Goal: Understand process/instructions

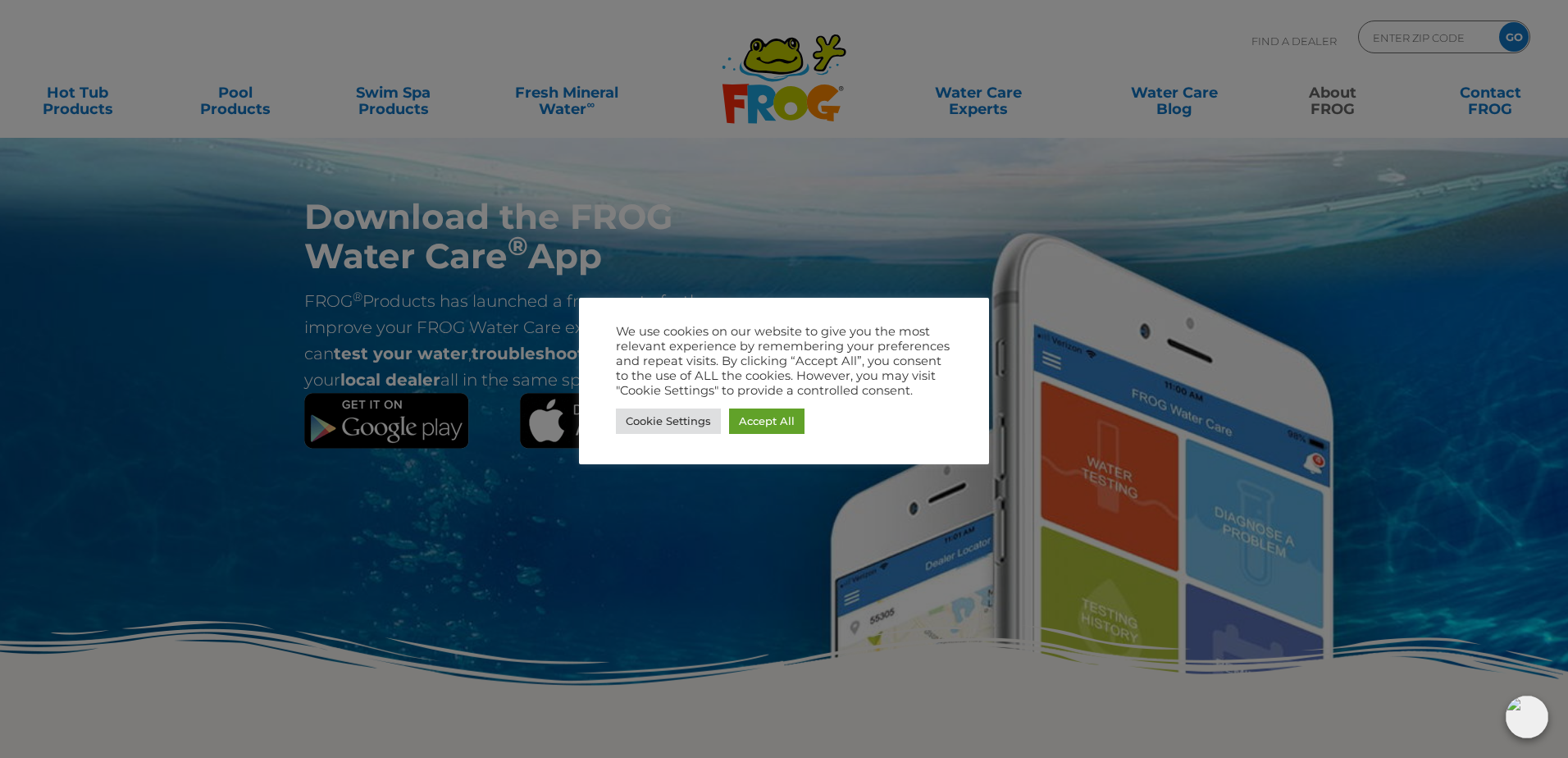
click at [624, 590] on div at bounding box center [784, 379] width 1568 height 758
click at [768, 424] on link "Accept All" at bounding box center [767, 421] width 76 height 26
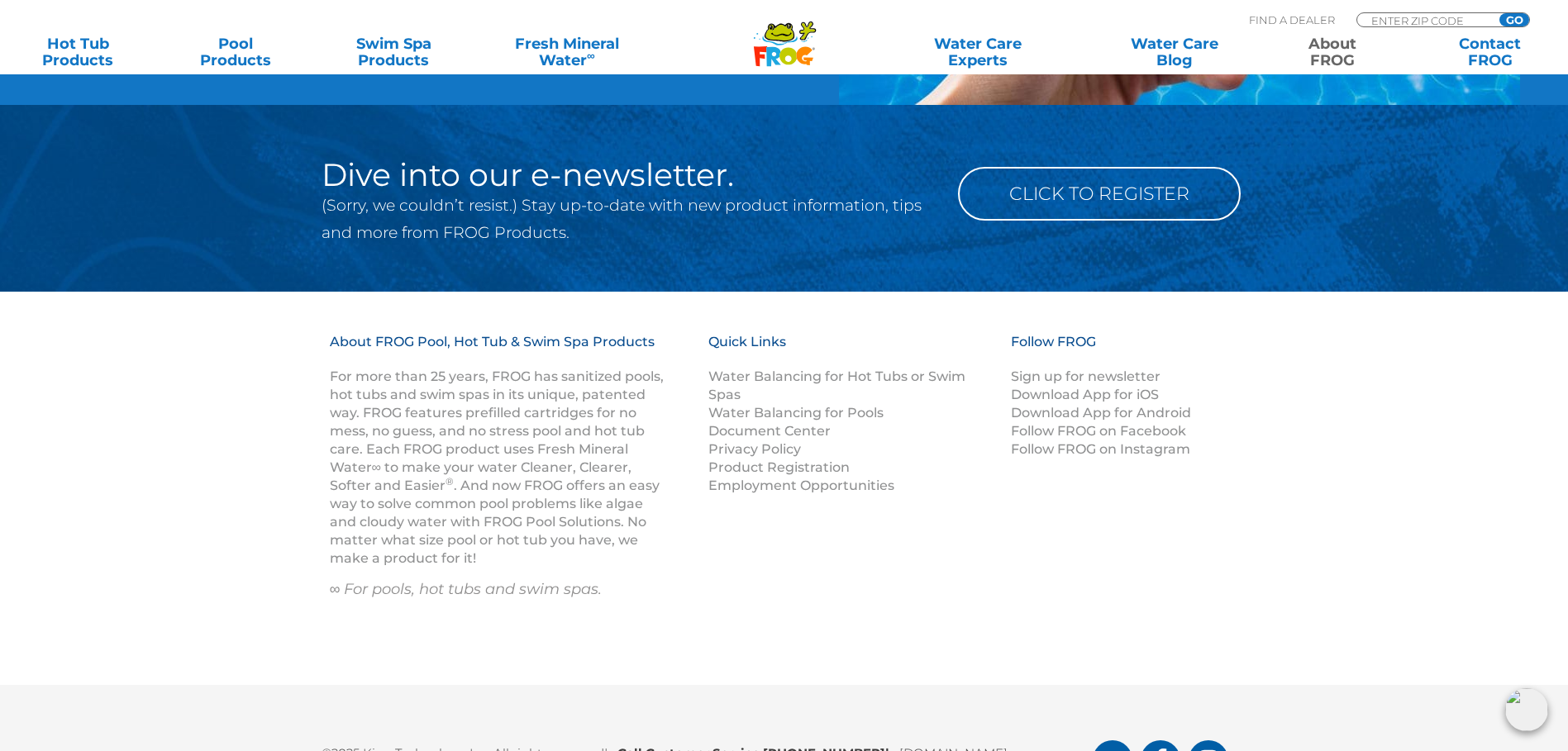
scroll to position [2561, 0]
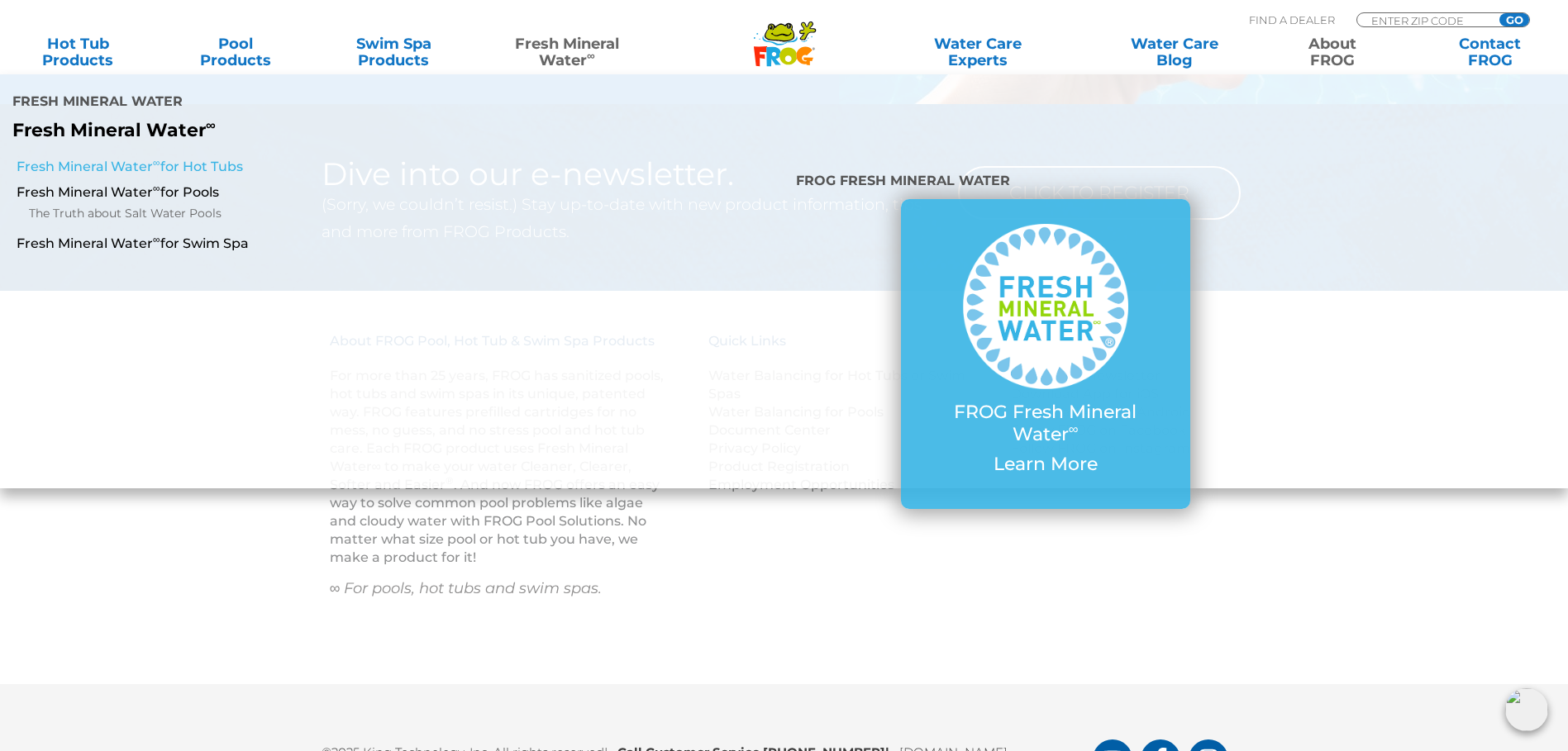
click at [134, 167] on link "Fresh Mineral Water ∞ for Hot Tubs" at bounding box center [270, 167] width 506 height 18
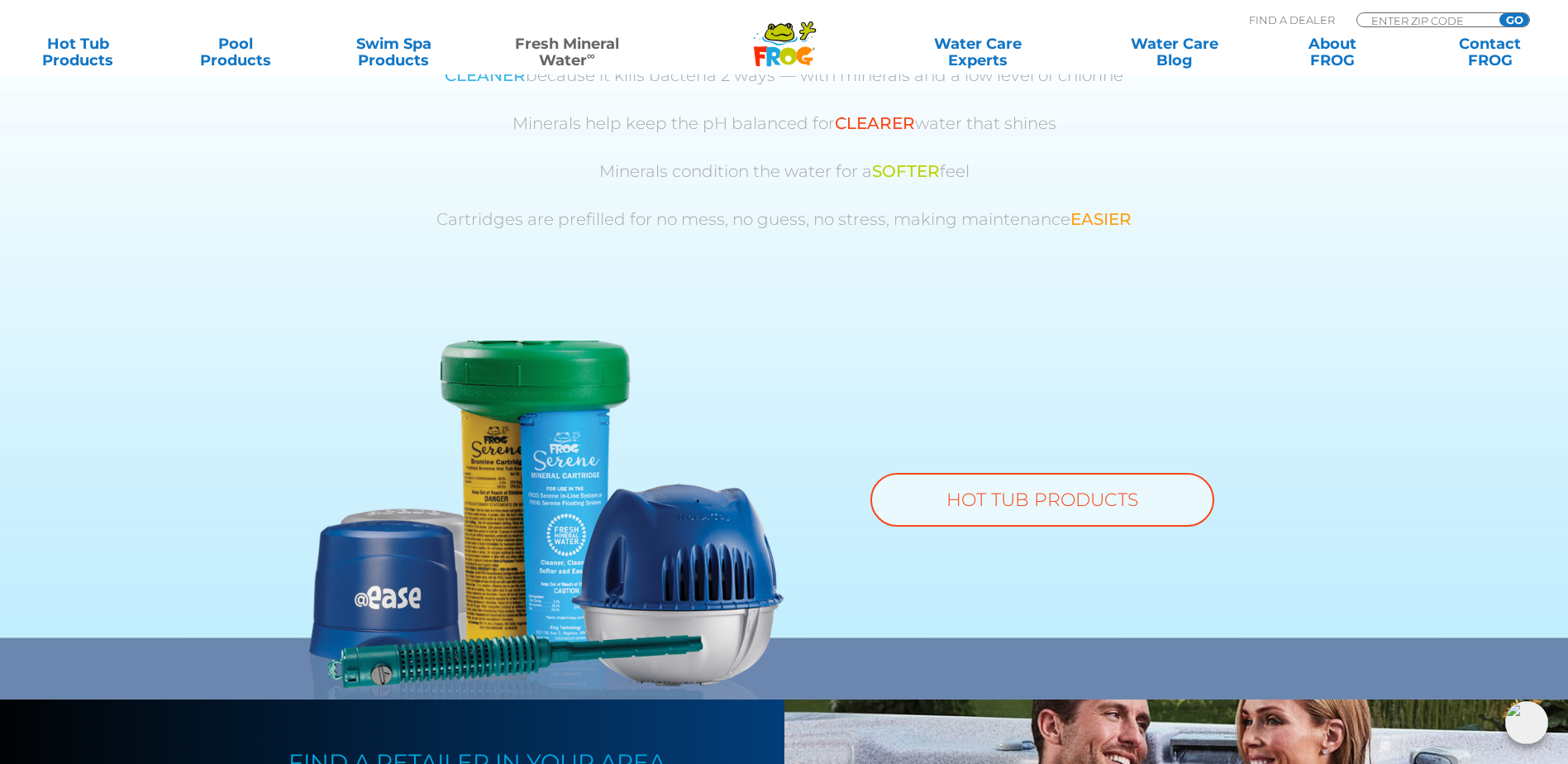
scroll to position [992, 0]
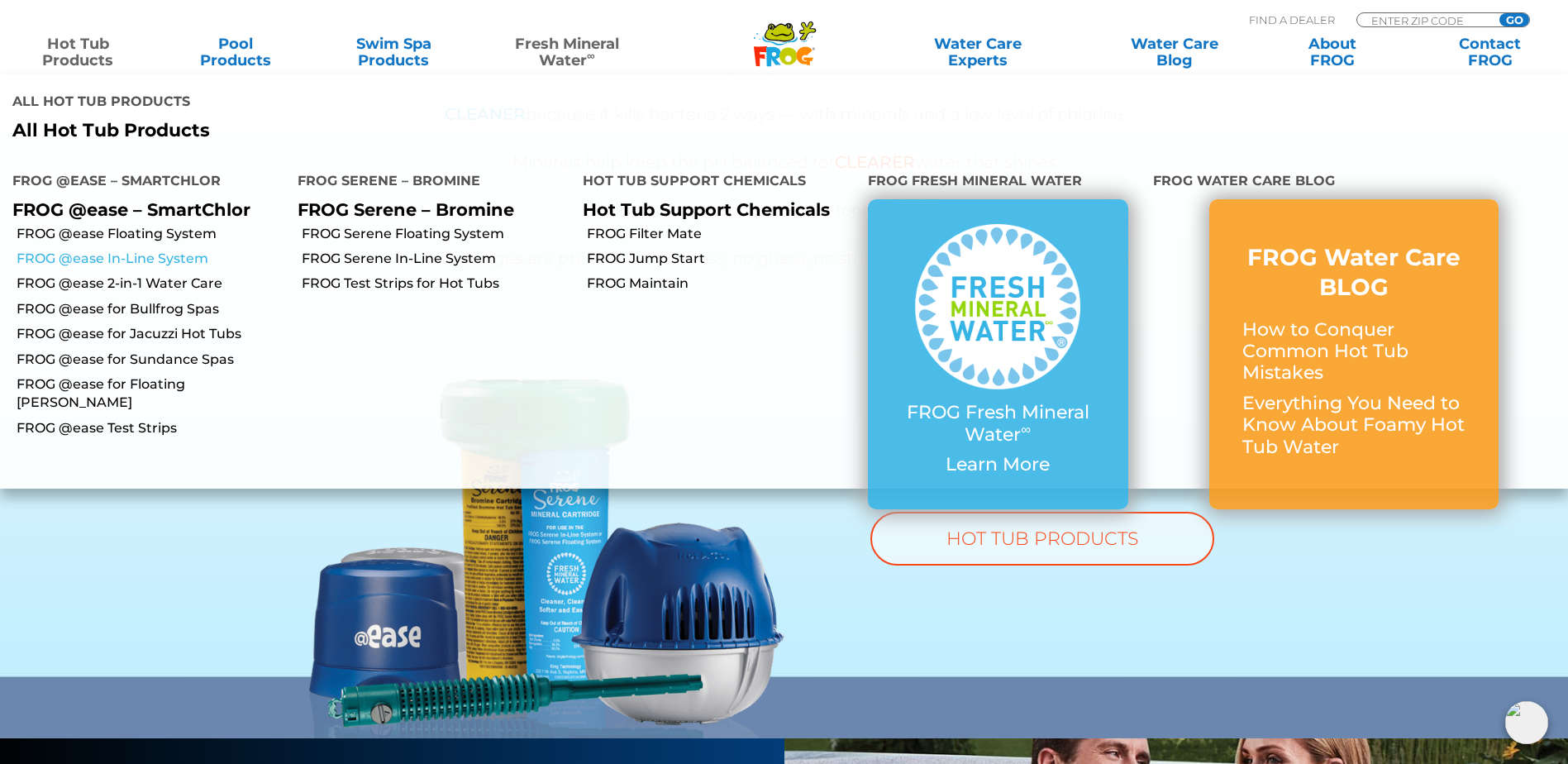
click at [162, 261] on link "FROG @ease In-Line System" at bounding box center [151, 259] width 269 height 18
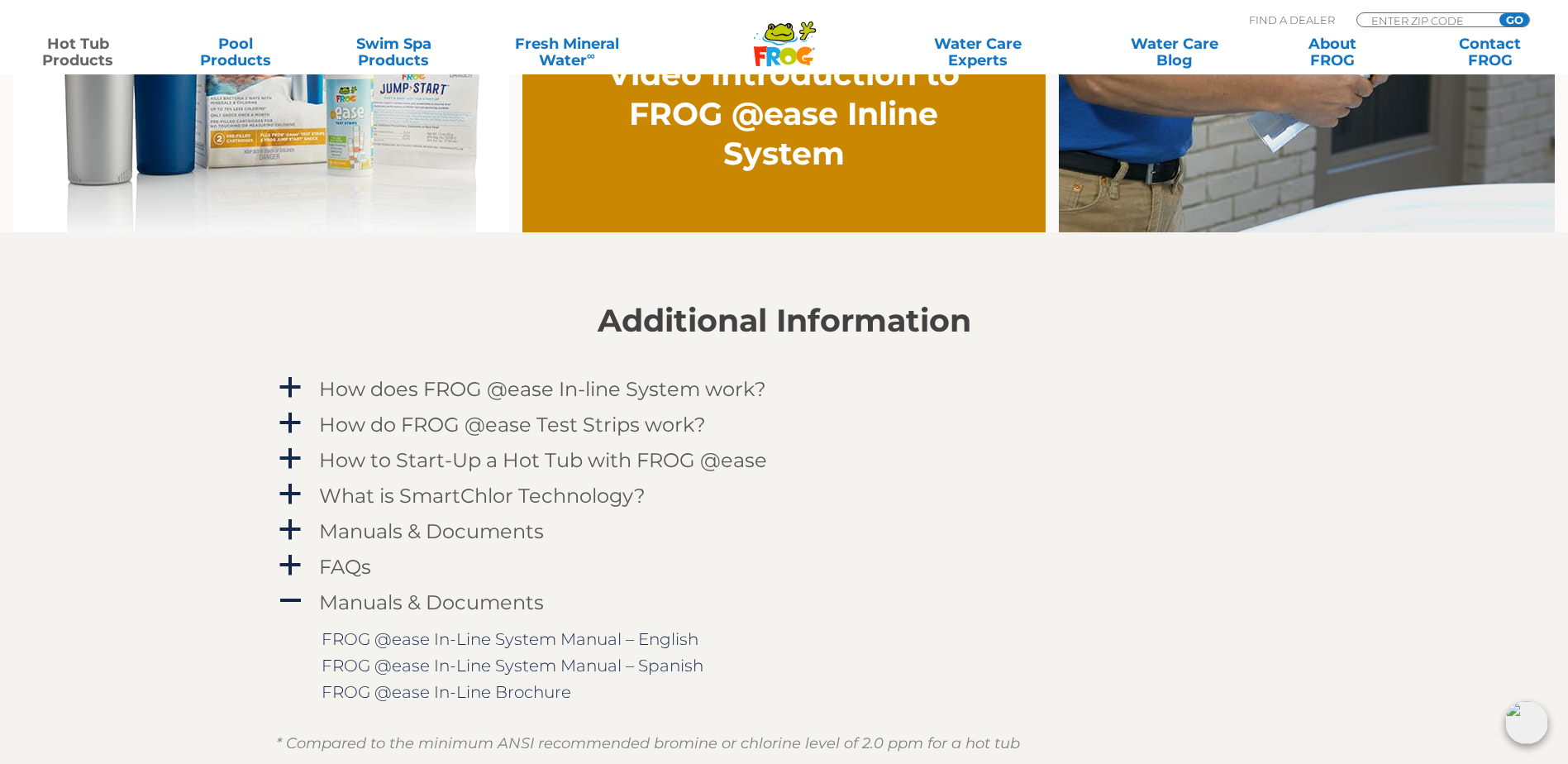
scroll to position [1488, 0]
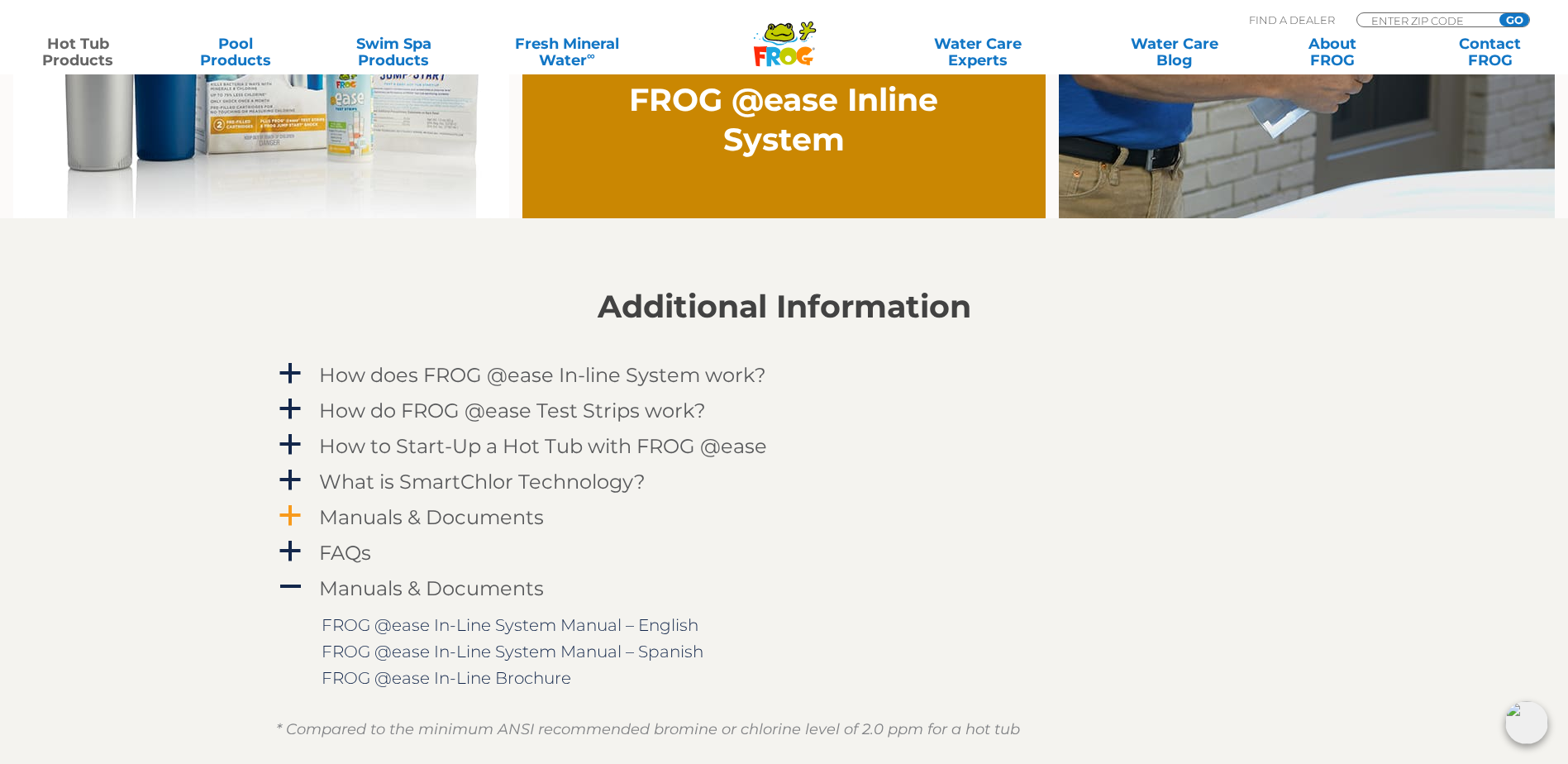
click at [447, 523] on h4 "Manuals & Documents" at bounding box center [431, 517] width 224 height 23
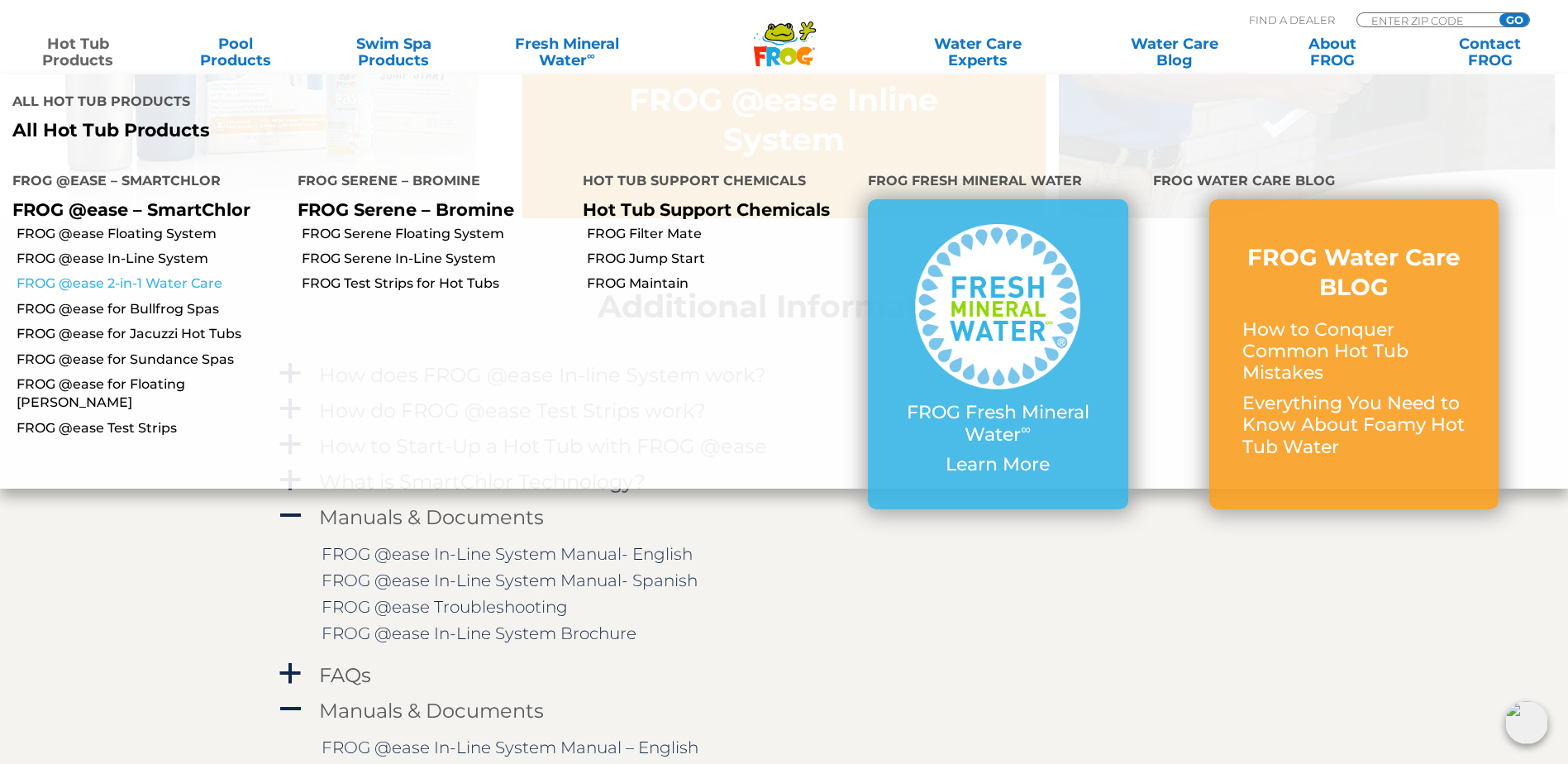
click at [144, 280] on link "FROG @ease 2-in-1 Water Care" at bounding box center [151, 284] width 269 height 18
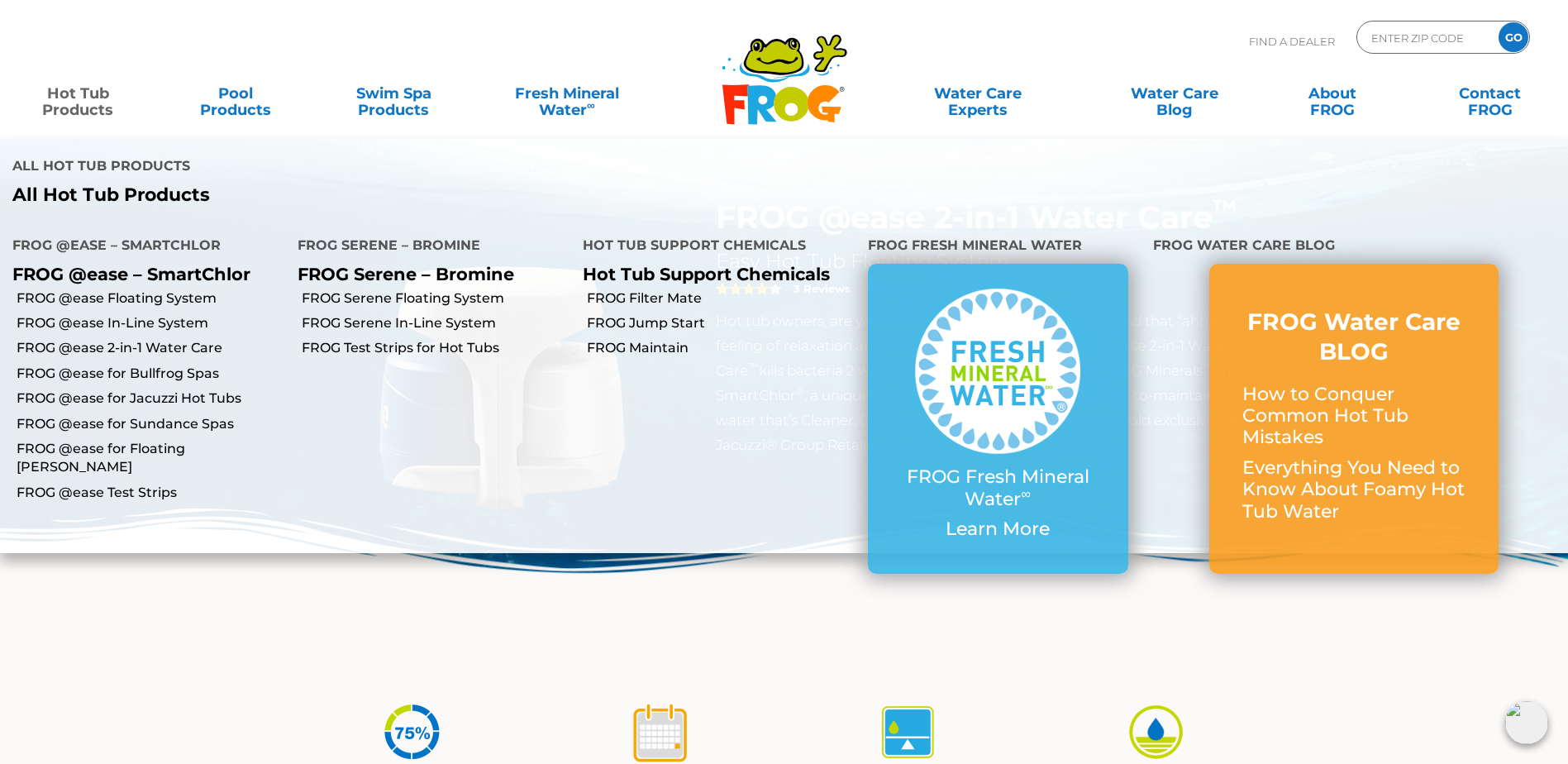
click at [92, 107] on link "Hot Tub Products" at bounding box center [78, 93] width 123 height 33
click at [157, 441] on link "FROG @ease for Floating [PERSON_NAME]" at bounding box center [151, 458] width 269 height 37
click at [162, 454] on link "FROG @ease for Floating [PERSON_NAME]" at bounding box center [151, 458] width 269 height 37
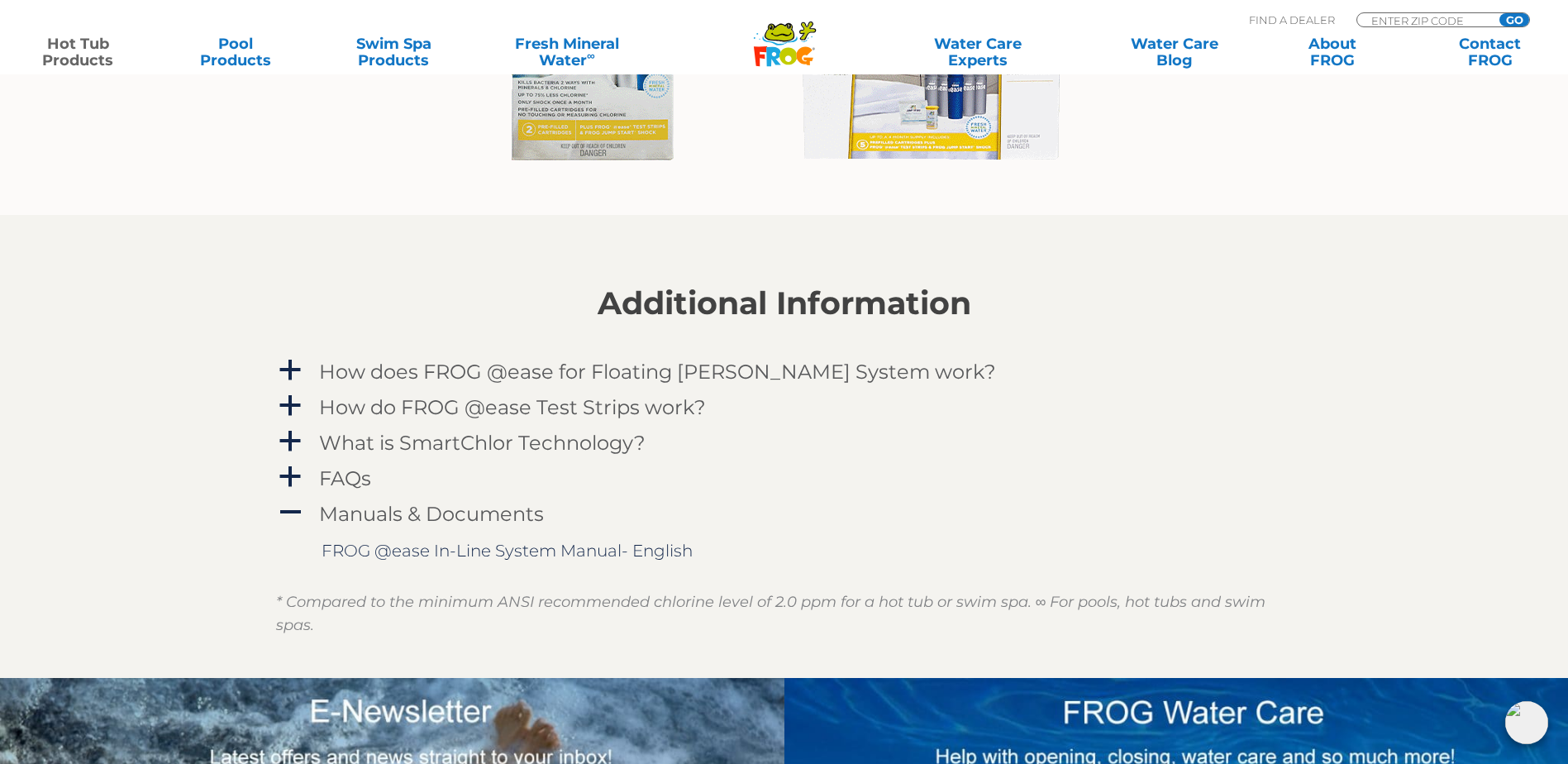
scroll to position [1571, 0]
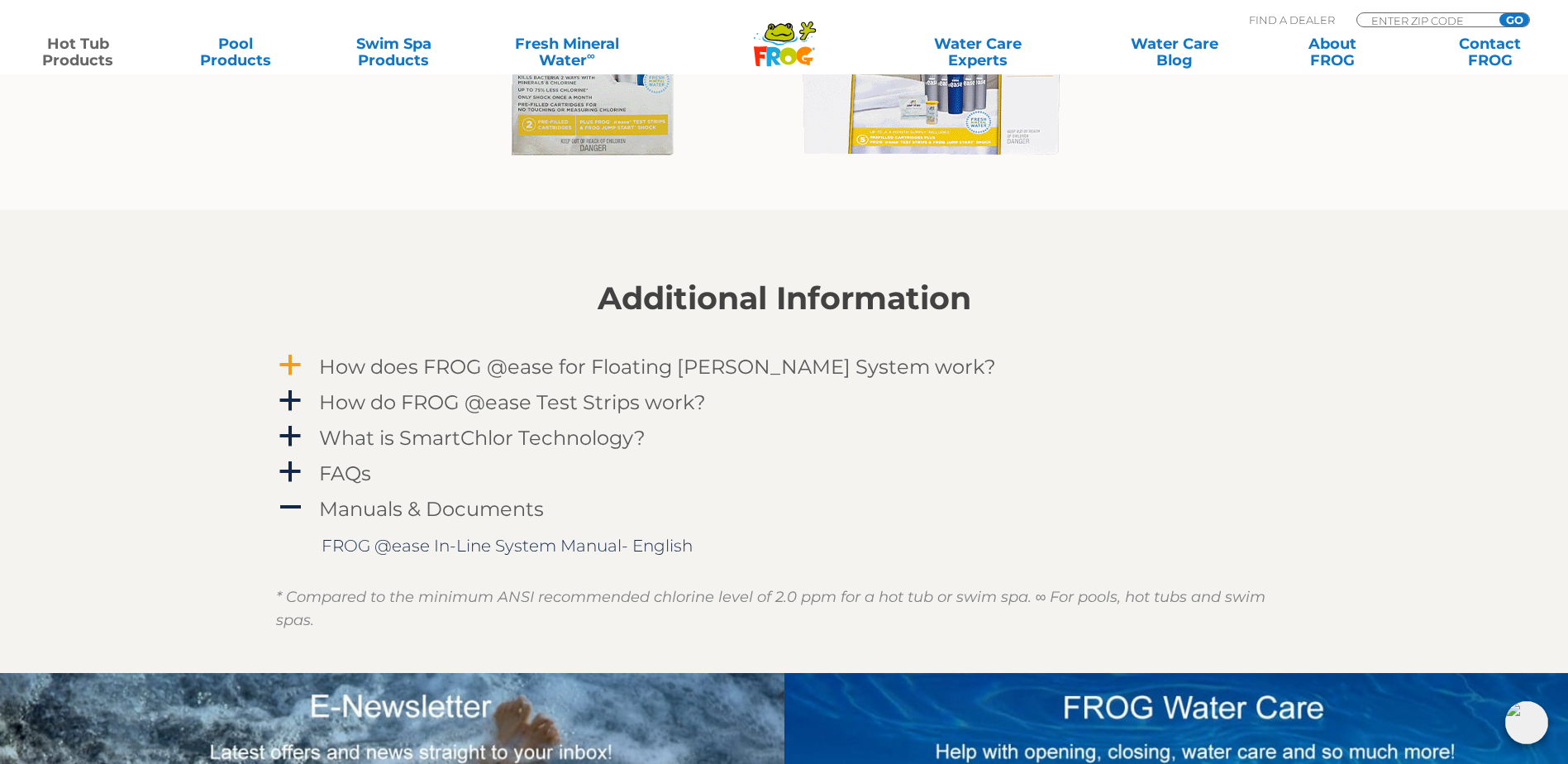
click at [553, 378] on h4 "How does FROG @ease for Floating [PERSON_NAME] System work?" at bounding box center [658, 366] width 677 height 23
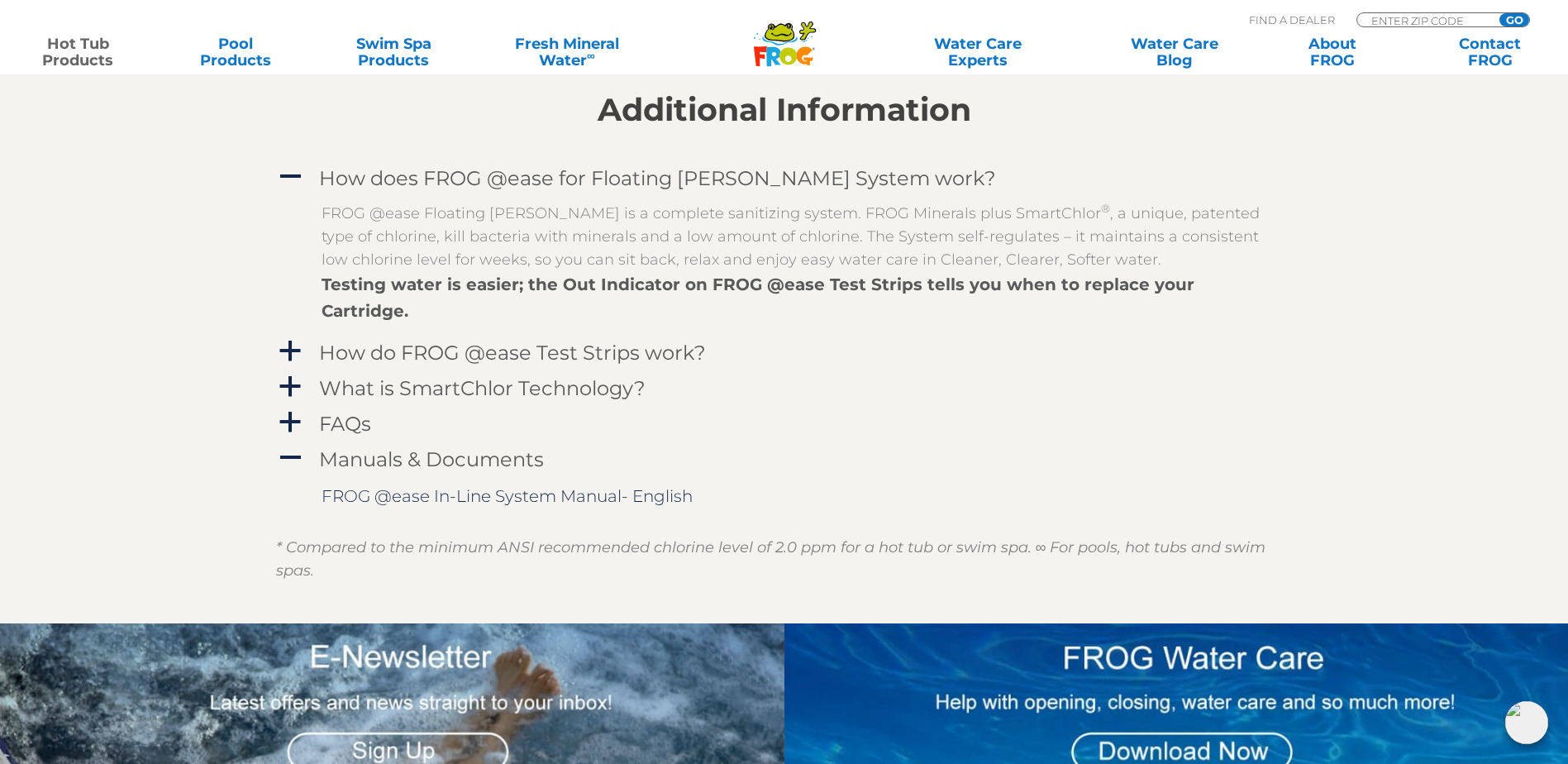
scroll to position [1819, 0]
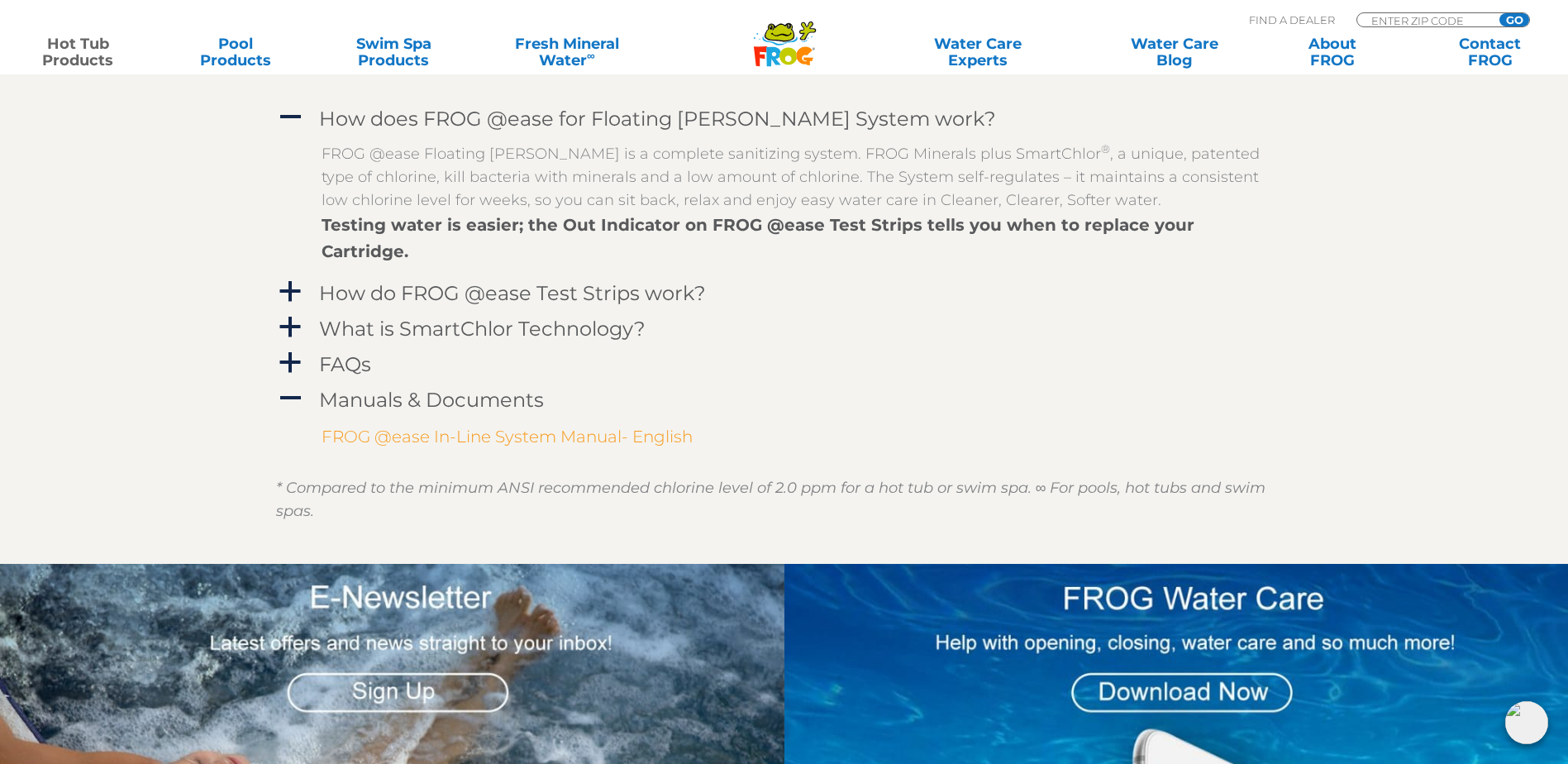
click at [503, 447] on link "FROG @ease In-Line System Manual- English" at bounding box center [507, 436] width 371 height 20
